Goal: Task Accomplishment & Management: Manage account settings

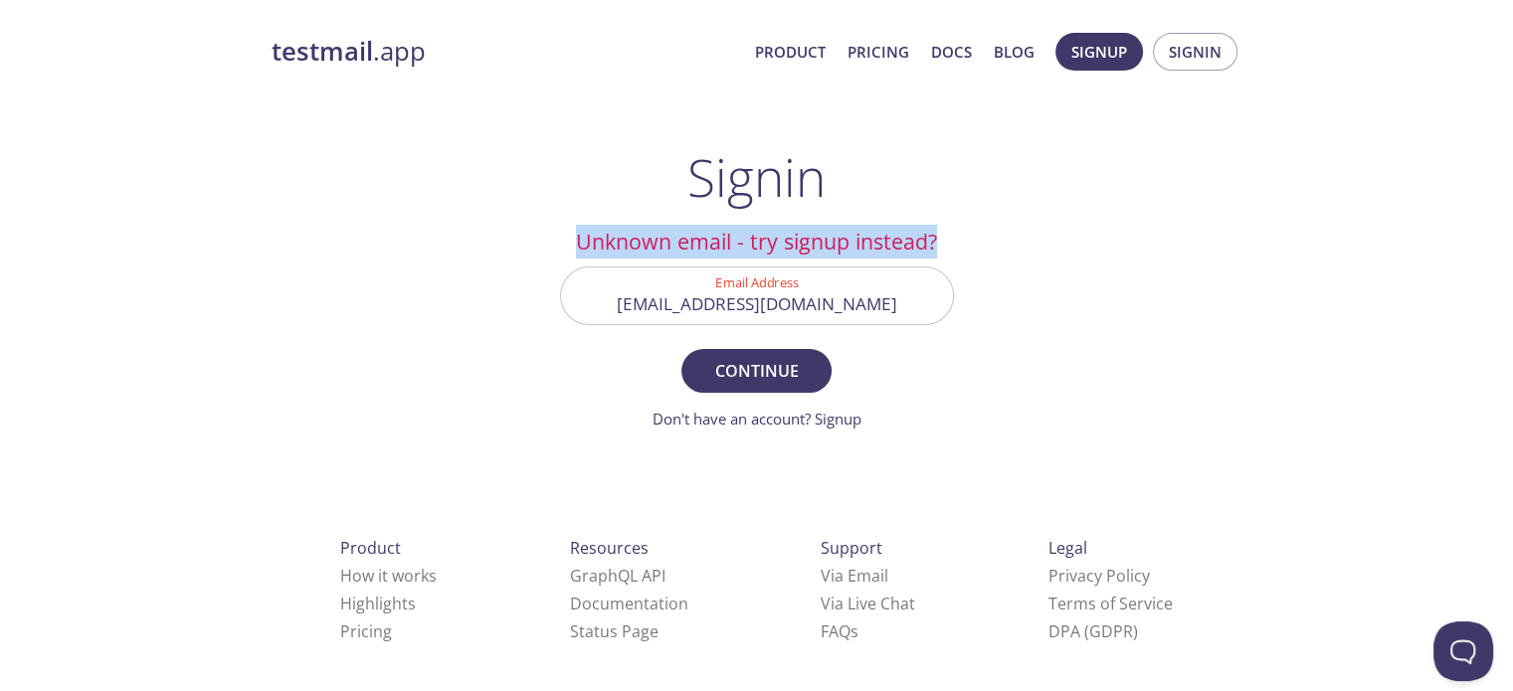
drag, startPoint x: 581, startPoint y: 237, endPoint x: 1063, endPoint y: 234, distance: 481.5
click at [1063, 234] on div "testmail .app Product Pricing Docs Blog Signup Signin Signin Unknown email - tr…" at bounding box center [757, 435] width 1019 height 830
drag, startPoint x: 978, startPoint y: 232, endPoint x: 527, endPoint y: 223, distance: 450.8
click at [527, 223] on div "testmail .app Product Pricing Docs Blog Signup Signin Signin Unknown email - tr…" at bounding box center [757, 435] width 1019 height 830
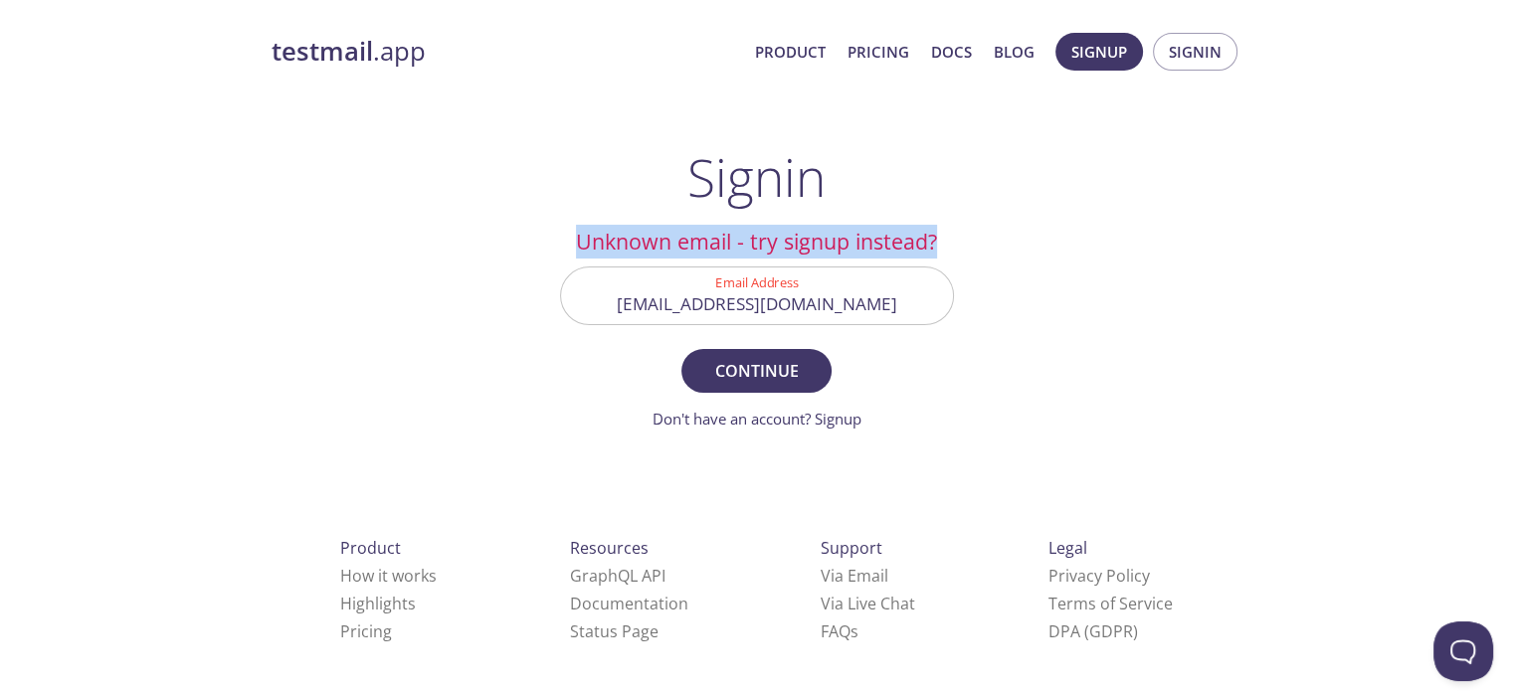
click at [526, 220] on div "testmail .app Product Pricing Docs Blog Signup Signin Signin Unknown email - tr…" at bounding box center [757, 435] width 1019 height 830
drag, startPoint x: 584, startPoint y: 234, endPoint x: 1091, endPoint y: 262, distance: 508.1
click at [1091, 262] on div "testmail .app Product Pricing Docs Blog Signup Signin Signin Unknown email - tr…" at bounding box center [757, 435] width 1019 height 830
click at [1092, 259] on div "testmail .app Product Pricing Docs Blog Signup Signin Signin Unknown email - tr…" at bounding box center [757, 435] width 1019 height 830
drag, startPoint x: 946, startPoint y: 246, endPoint x: 558, endPoint y: 245, distance: 388.0
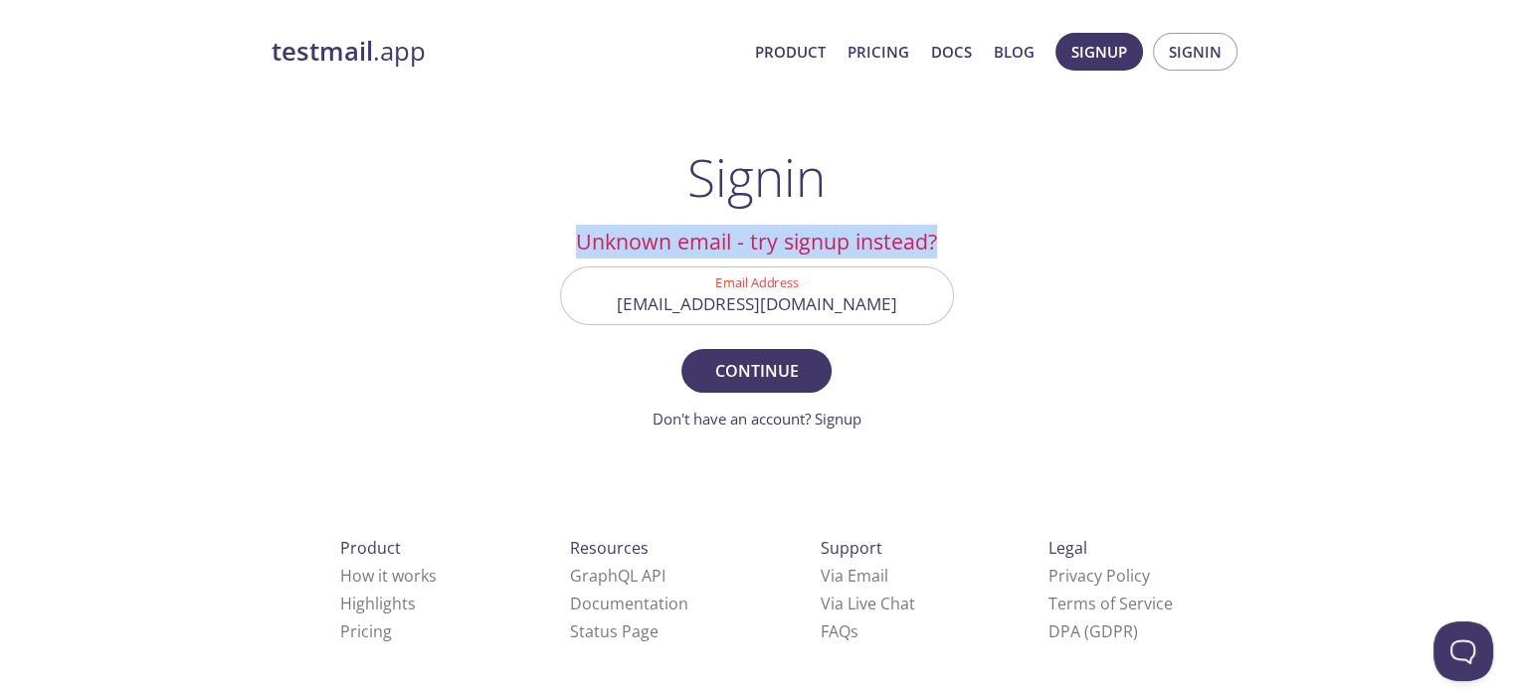
click at [558, 245] on main "Signin Unknown email - try signup instead? Email Address [EMAIL_ADDRESS][DOMAIN…" at bounding box center [757, 289] width 442 height 284
click at [557, 245] on main "Signin Unknown email - try signup instead? Email Address [EMAIL_ADDRESS][DOMAIN…" at bounding box center [757, 289] width 442 height 284
